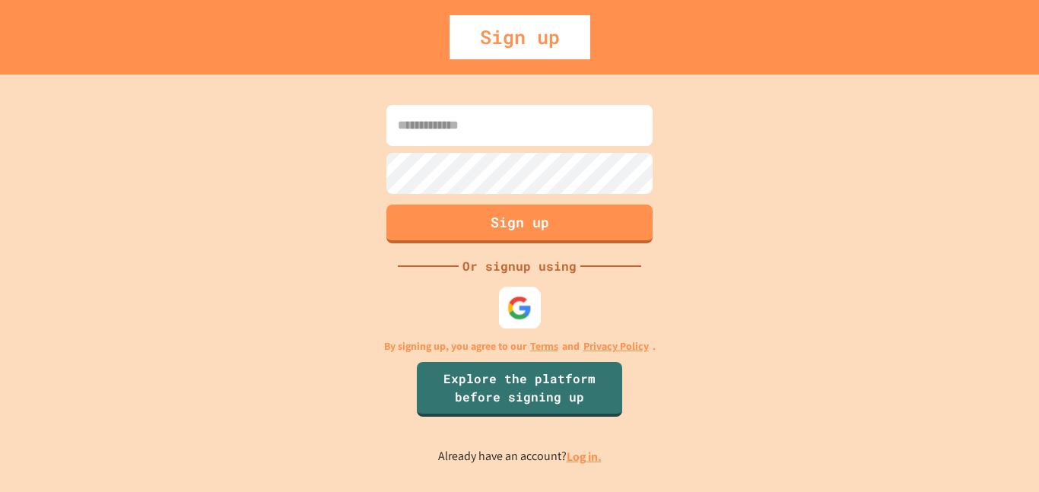
click at [535, 314] on div at bounding box center [520, 308] width 42 height 42
click at [527, 303] on img at bounding box center [519, 307] width 25 height 25
click at [585, 459] on link "Log in." at bounding box center [584, 457] width 35 height 16
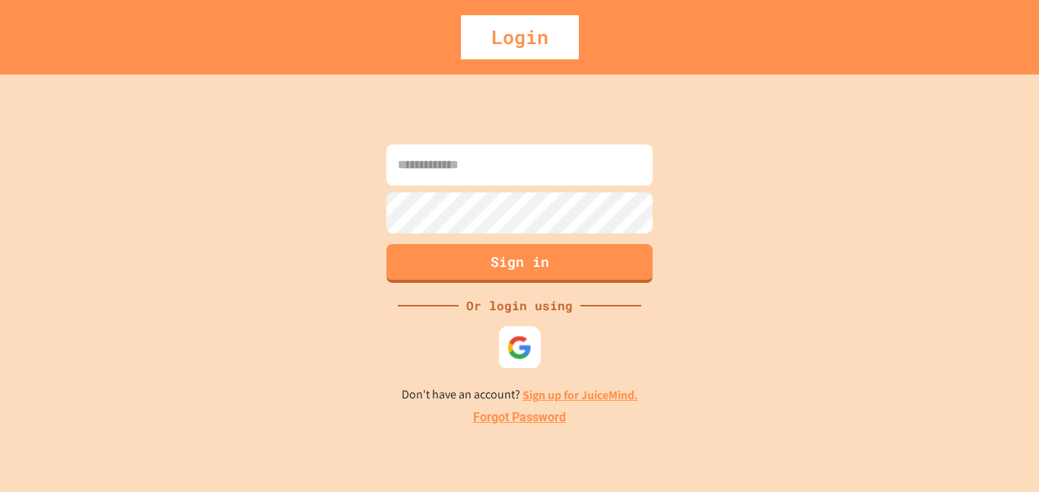
click at [529, 358] on img at bounding box center [519, 347] width 25 height 25
click at [520, 337] on img at bounding box center [519, 347] width 25 height 25
